Goal: Find specific page/section: Find specific page/section

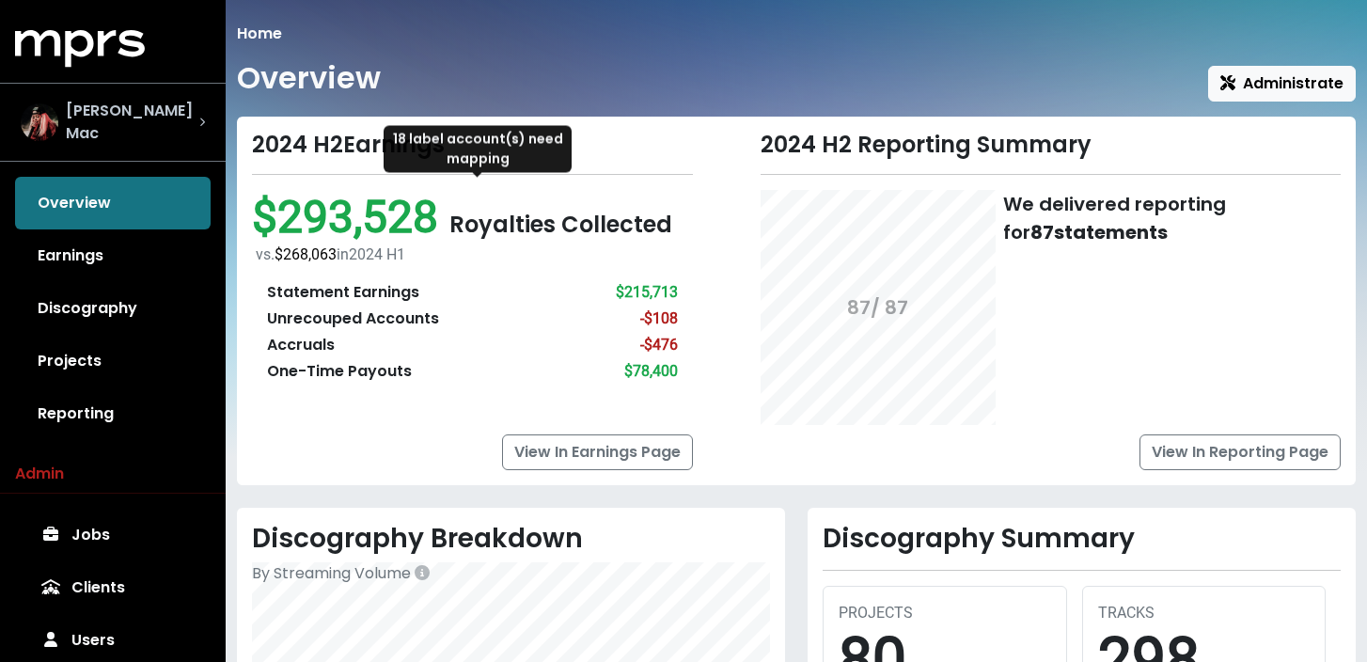
click at [147, 113] on span "[PERSON_NAME] Mac" at bounding box center [133, 122] width 134 height 45
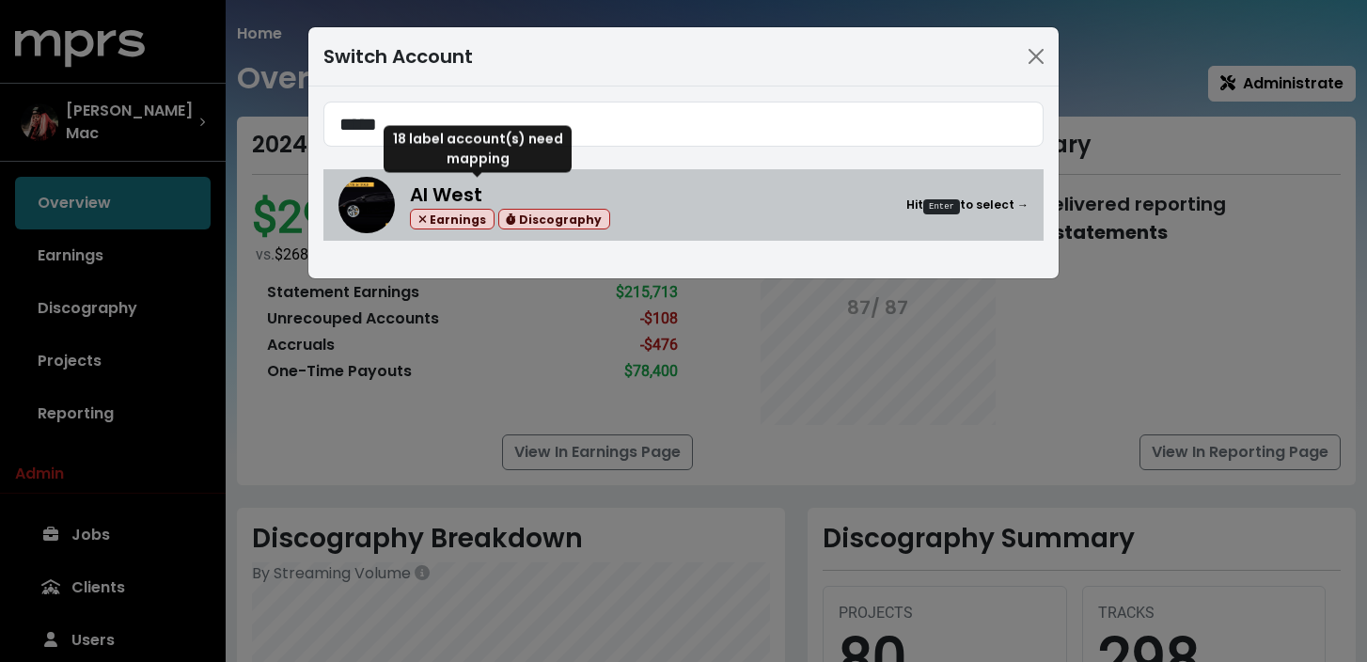
type input "*****"
click at [681, 231] on div "Al West Earnings Discography Hit Enter to select →" at bounding box center [684, 205] width 690 height 56
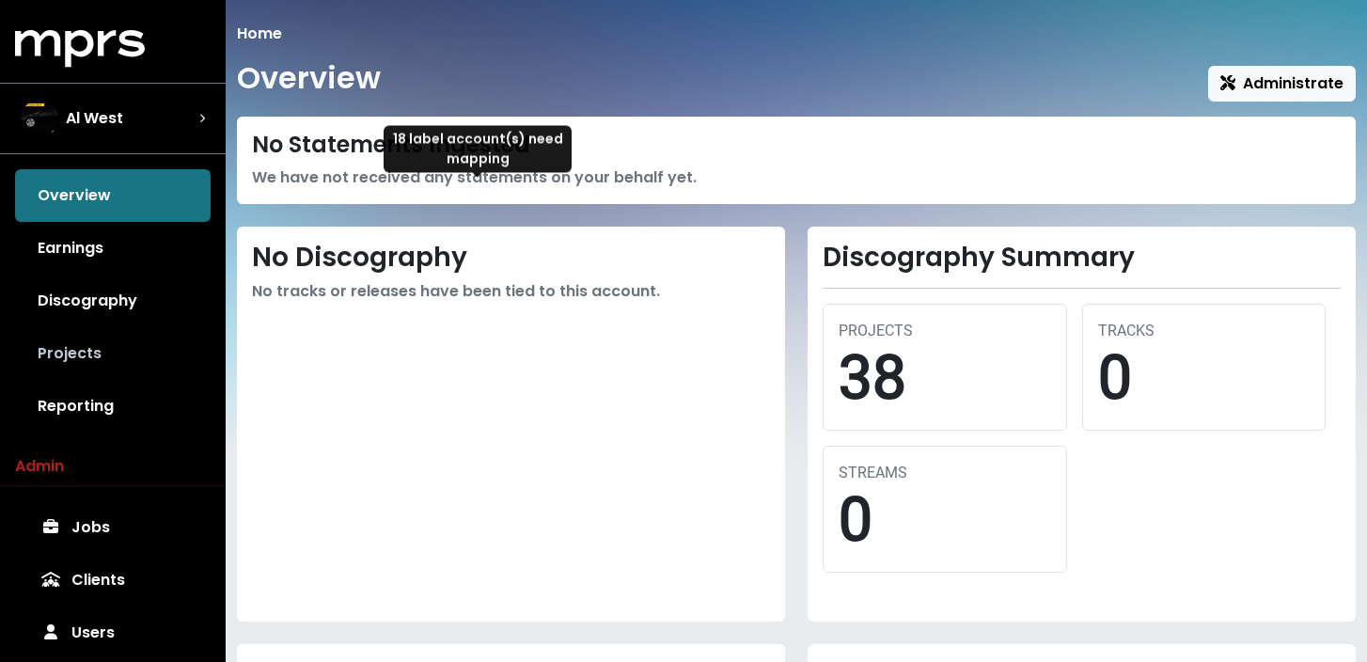
click at [93, 343] on link "Projects" at bounding box center [113, 353] width 196 height 53
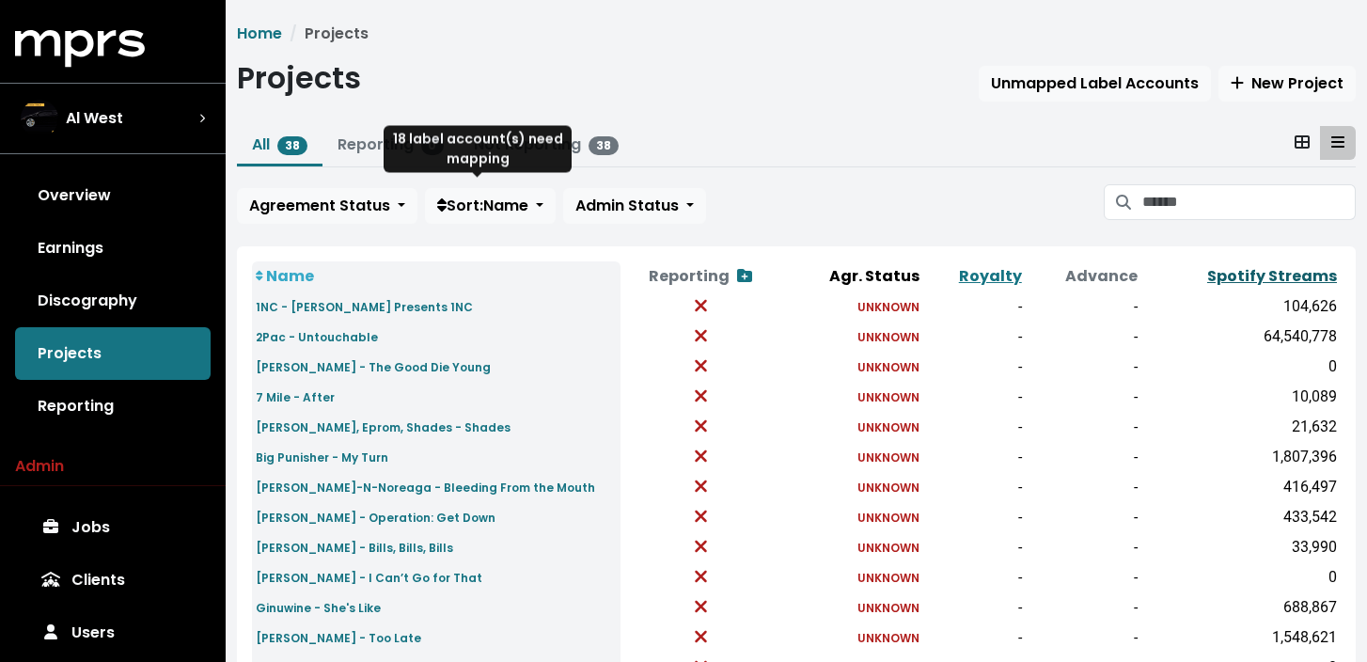
click at [1311, 277] on link "Spotify Streams" at bounding box center [1273, 276] width 130 height 22
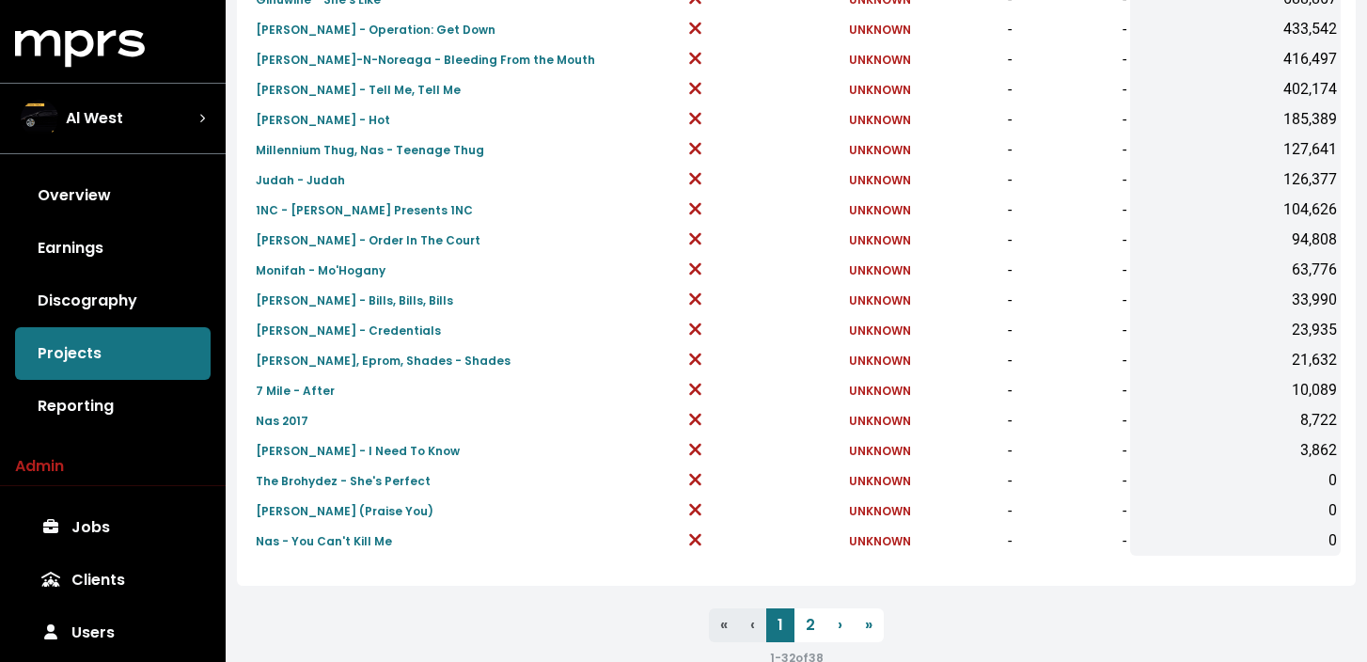
scroll to position [697, 0]
